Goal: Find specific page/section: Find specific page/section

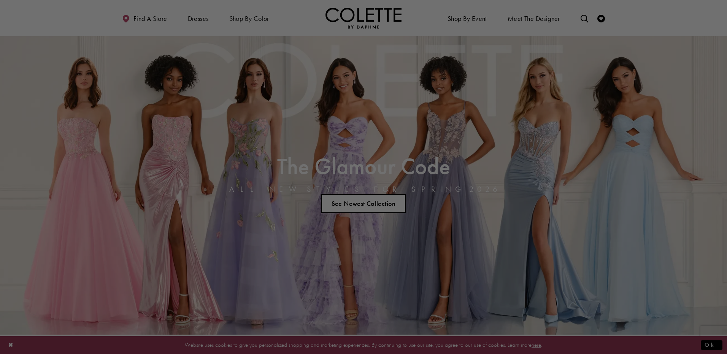
click at [268, 41] on div at bounding box center [367, 179] width 734 height 358
click at [151, 18] on div at bounding box center [367, 179] width 734 height 358
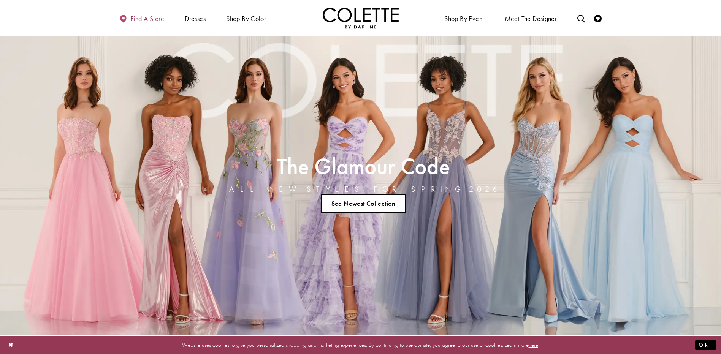
click at [137, 18] on span "Find a store" at bounding box center [147, 19] width 34 height 8
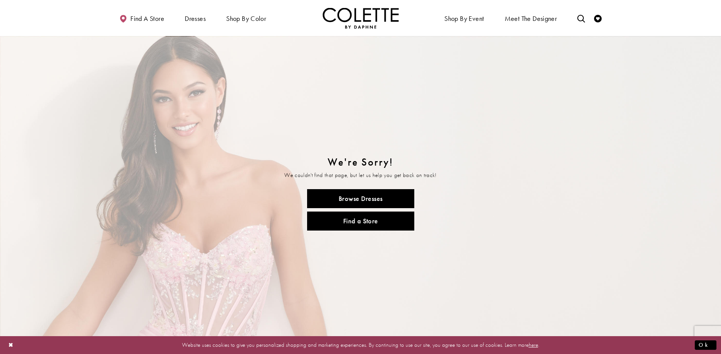
click at [516, 141] on img at bounding box center [360, 194] width 721 height 317
